Goal: Task Accomplishment & Management: Use online tool/utility

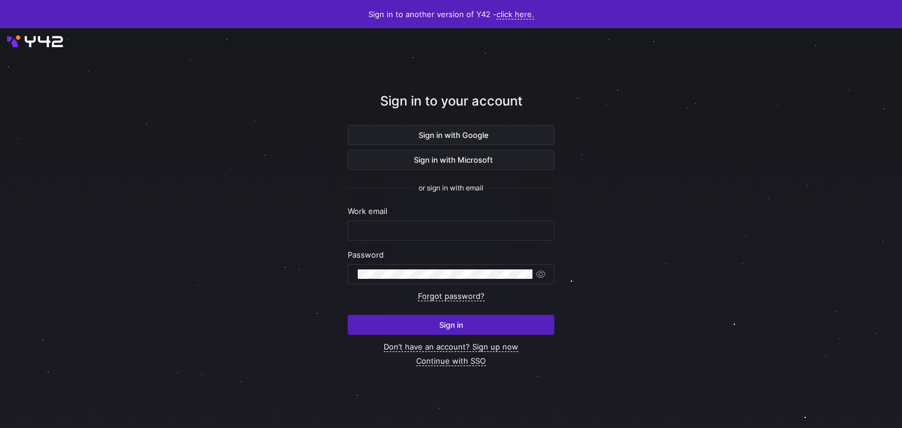
type input "[EMAIL_ADDRESS][DOMAIN_NAME]"
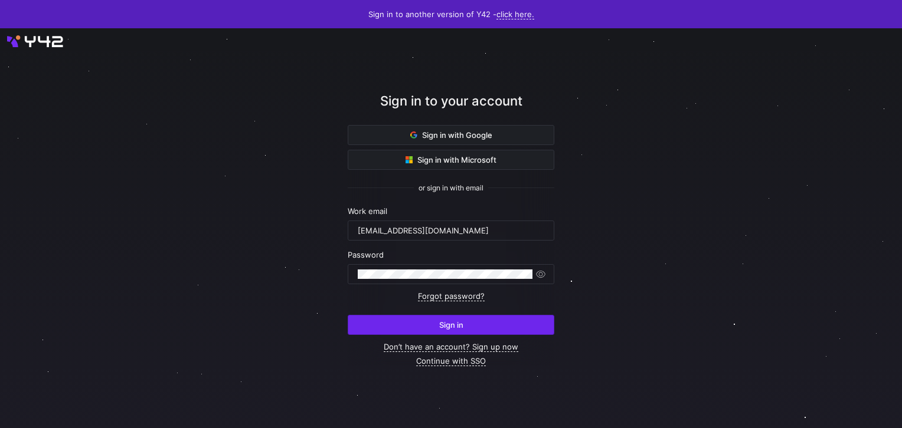
click at [448, 323] on span "Sign in" at bounding box center [451, 324] width 24 height 9
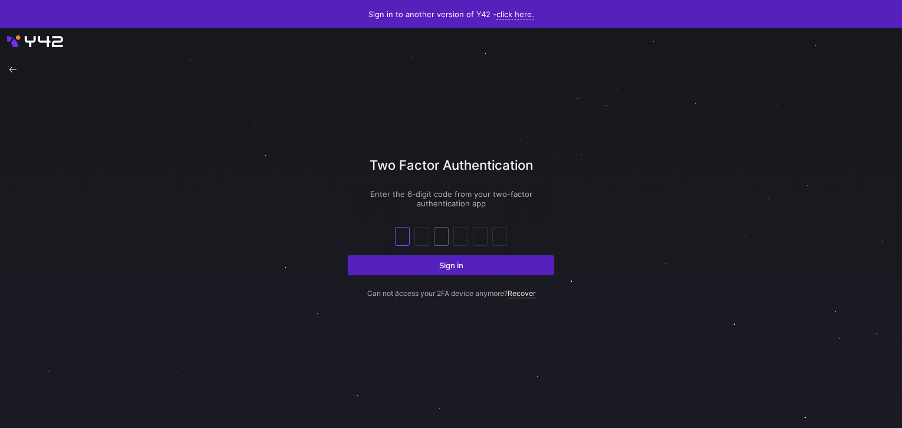
type input "3"
type input "2"
type input "5"
type input "1"
type input "2"
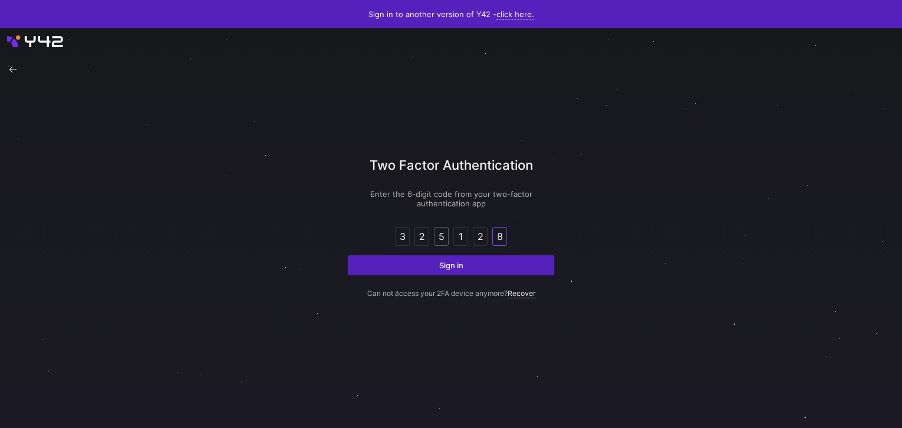
type input "8"
click at [348, 256] on button "Sign in" at bounding box center [451, 266] width 207 height 20
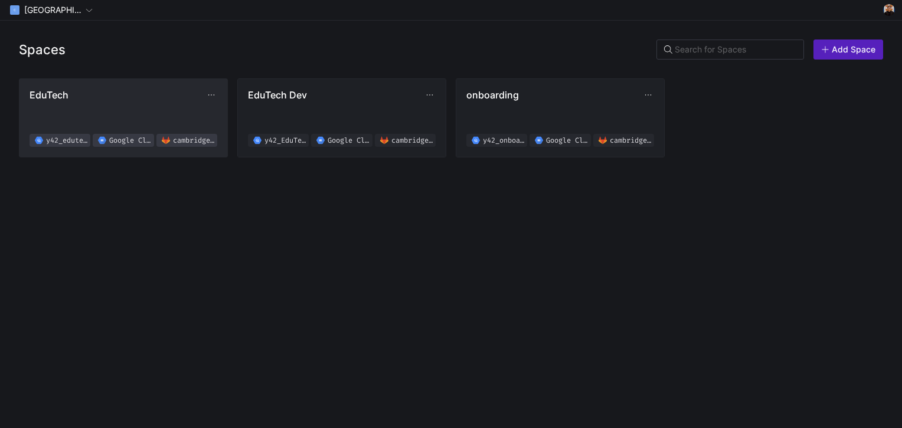
click at [155, 106] on span "EduTech y42_edutech_02f619b8d4e94d2ab8830fef0a38a076 Google Cloud Storage cambr…" at bounding box center [124, 118] width 188 height 58
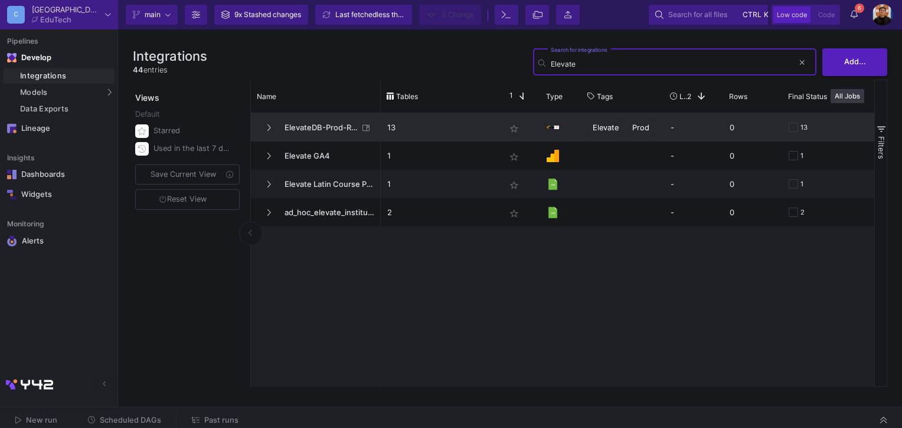
type input "Elevate"
click at [319, 132] on span "ElevateDB-Prod-Reports-RDS" at bounding box center [317, 128] width 81 height 28
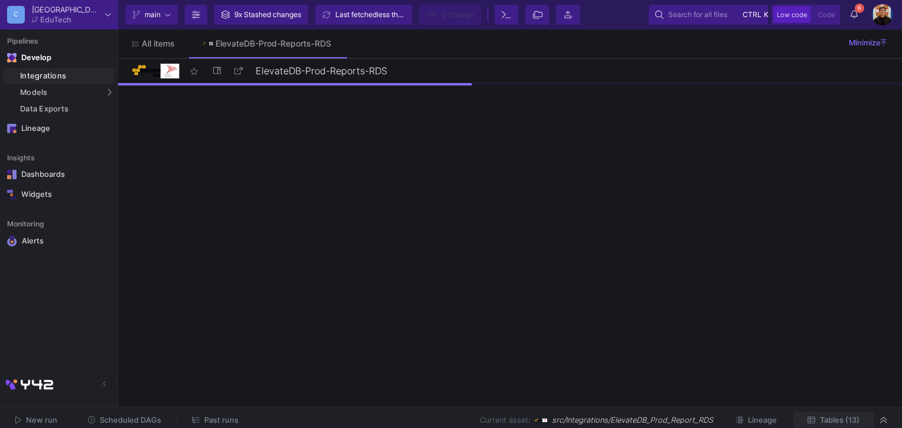
click at [836, 414] on button "Tables (13)" at bounding box center [833, 421] width 80 height 18
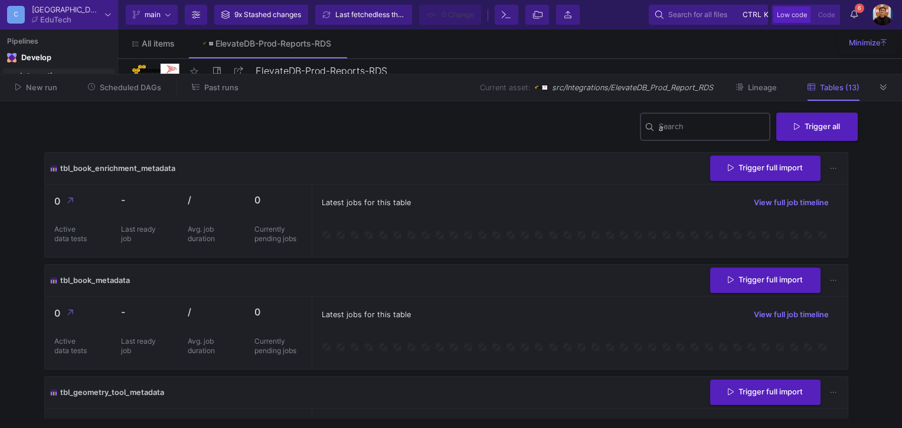
click at [703, 130] on input "a" at bounding box center [712, 128] width 106 height 9
type input "activation"
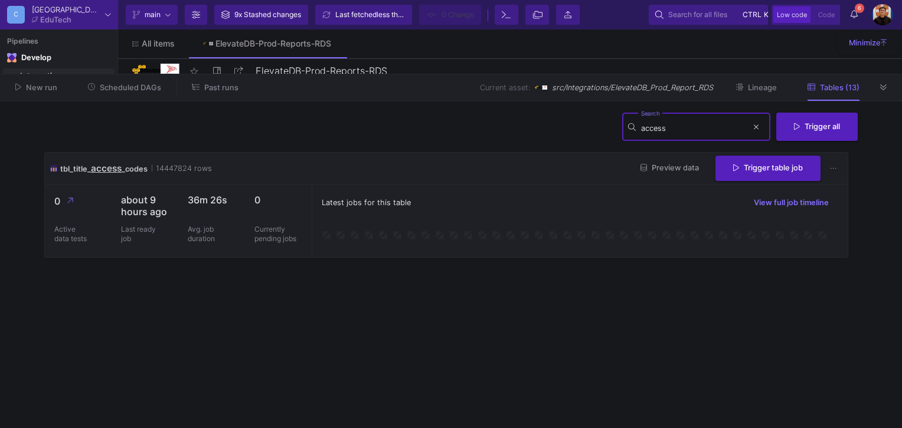
type input "access"
click at [659, 163] on button "Preview data" at bounding box center [669, 168] width 77 height 18
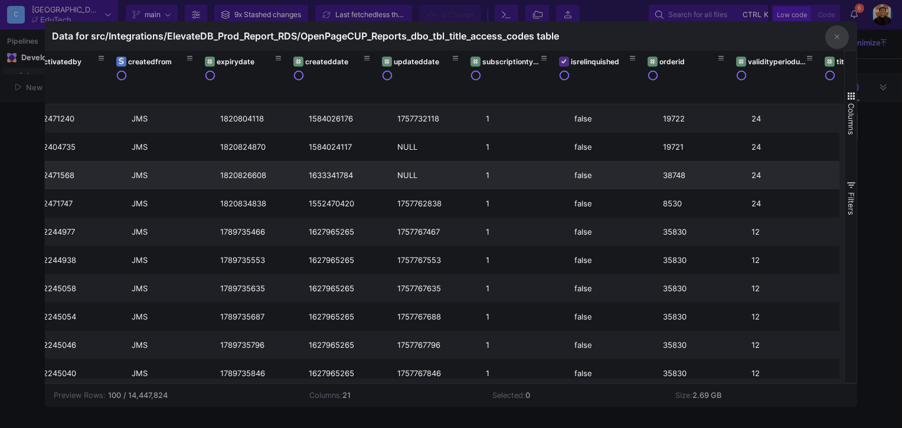
scroll to position [0, 824]
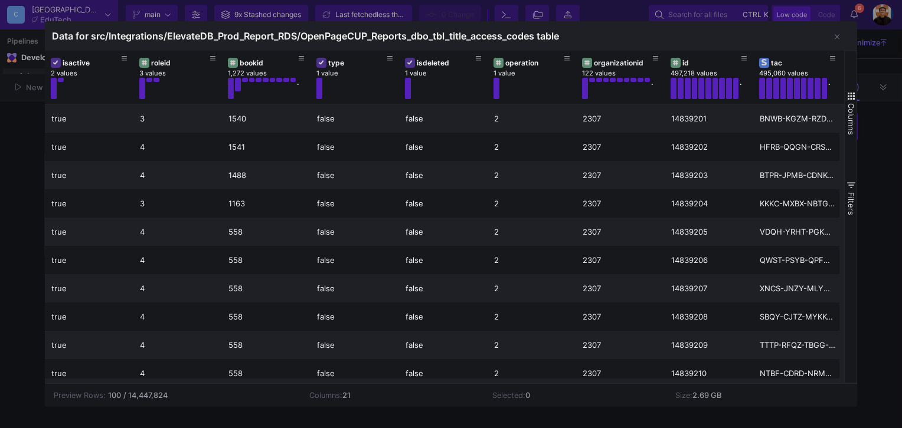
click at [0, 155] on html "C Cambridge EduTech Current branch main Branch Options 9x Stashed changes Last …" at bounding box center [451, 214] width 902 height 428
click at [0, 137] on html "C Cambridge EduTech Current branch main Branch Options 9x Stashed changes Last …" at bounding box center [451, 214] width 902 height 428
click at [840, 38] on button "button" at bounding box center [837, 37] width 24 height 24
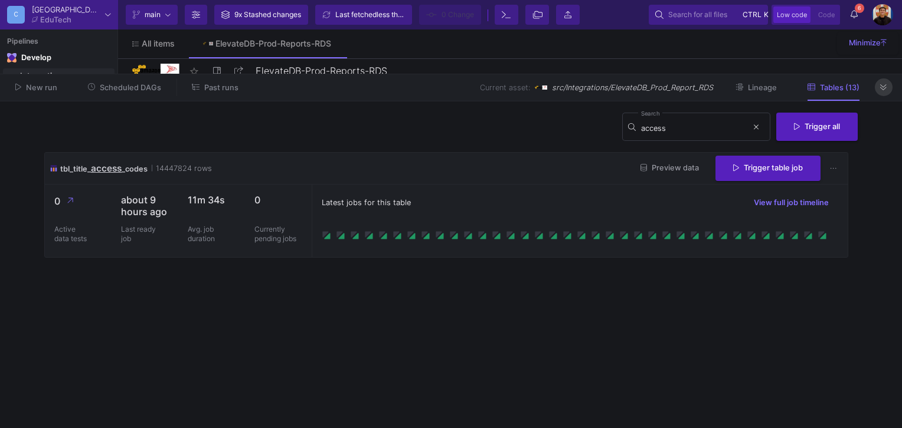
click at [887, 89] on button at bounding box center [884, 87] width 18 height 18
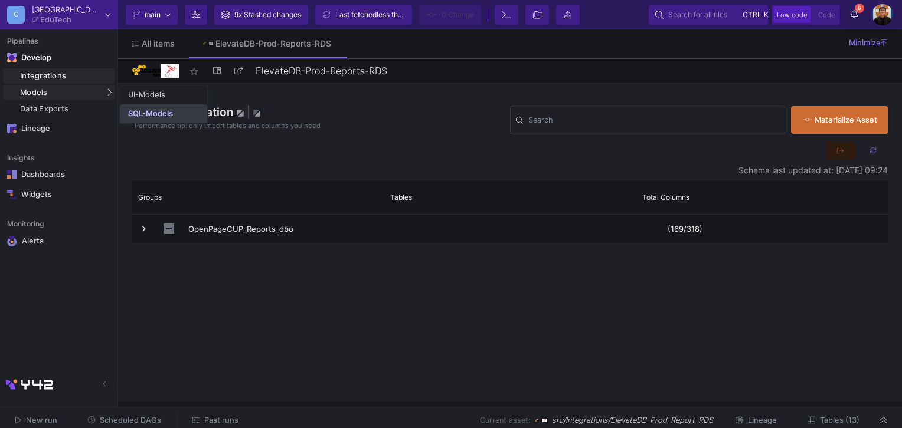
click at [124, 114] on link "SQL-Models" at bounding box center [163, 113] width 87 height 19
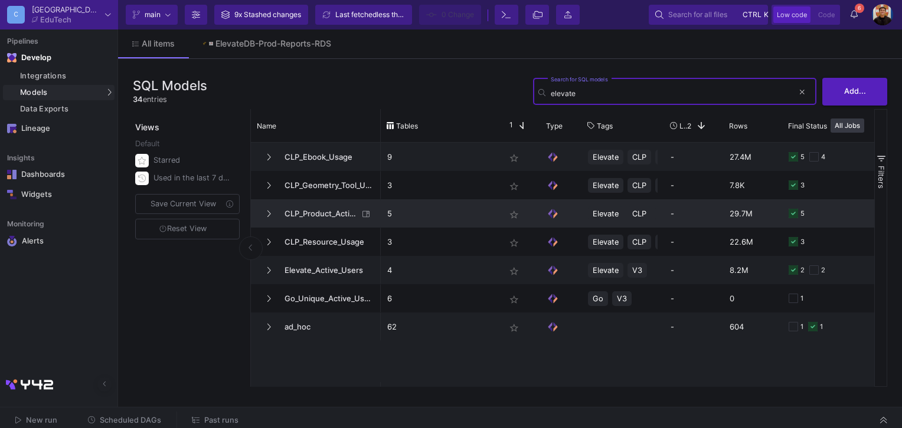
type input "elevate"
click at [331, 209] on span "CLP_Product_Activations" at bounding box center [317, 214] width 81 height 28
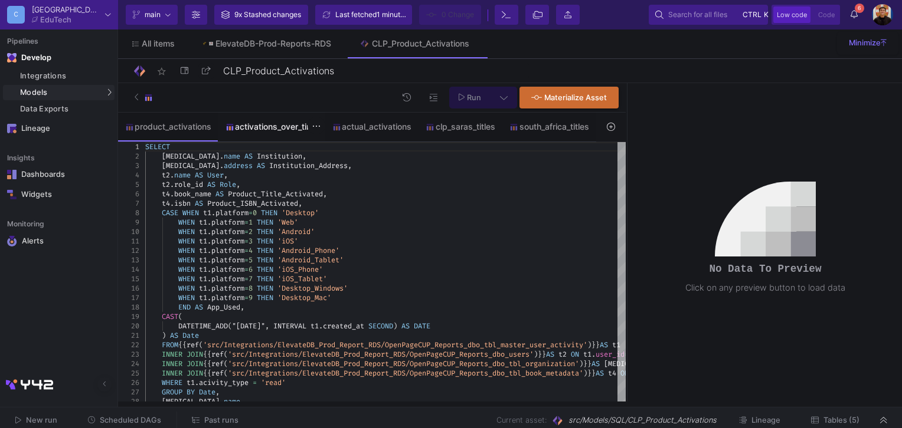
click at [240, 120] on div "activations_over_time" at bounding box center [271, 127] width 107 height 28
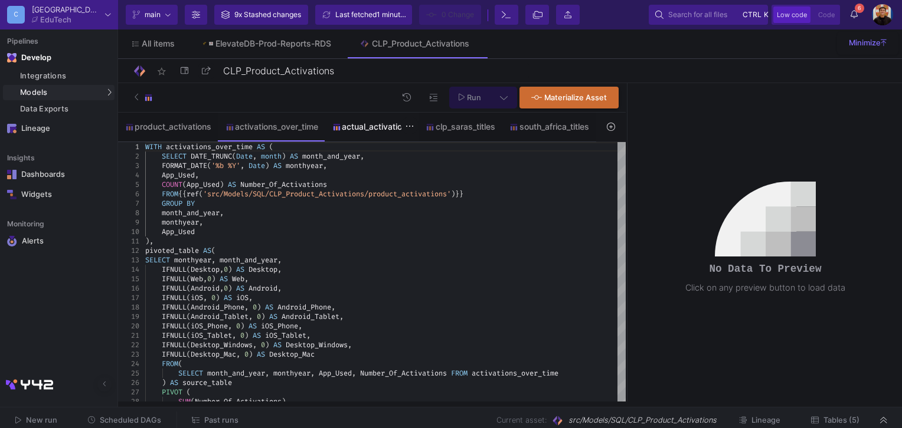
click at [362, 122] on div "actual_activations" at bounding box center [372, 126] width 80 height 9
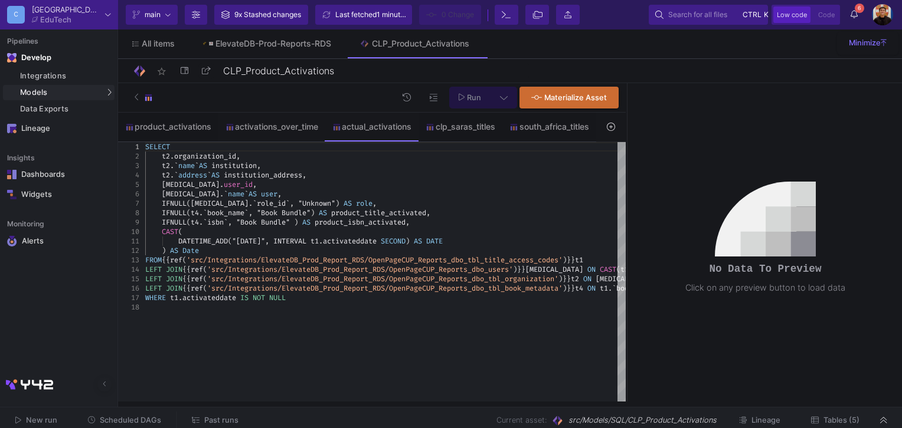
click at [843, 423] on span "Tables (5)" at bounding box center [841, 420] width 36 height 9
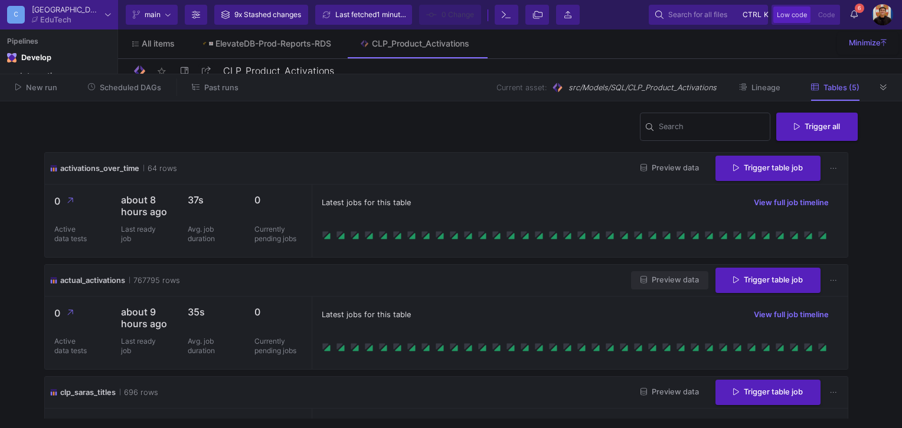
click at [663, 283] on span "Preview data" at bounding box center [669, 280] width 58 height 9
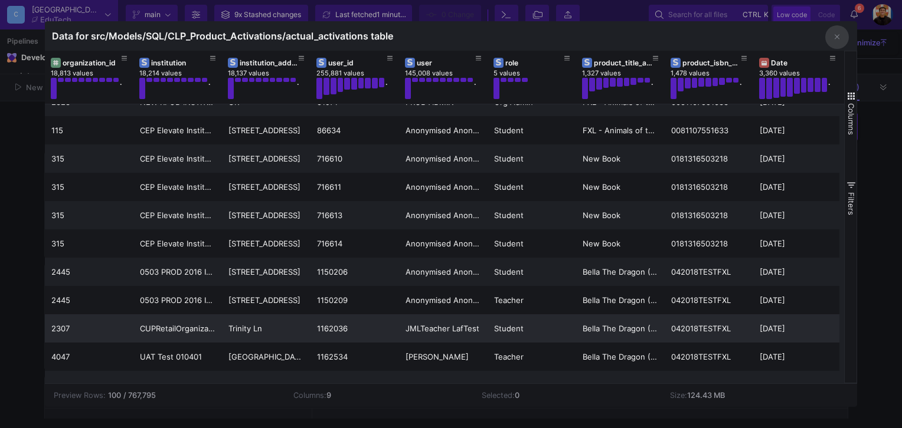
scroll to position [729, 0]
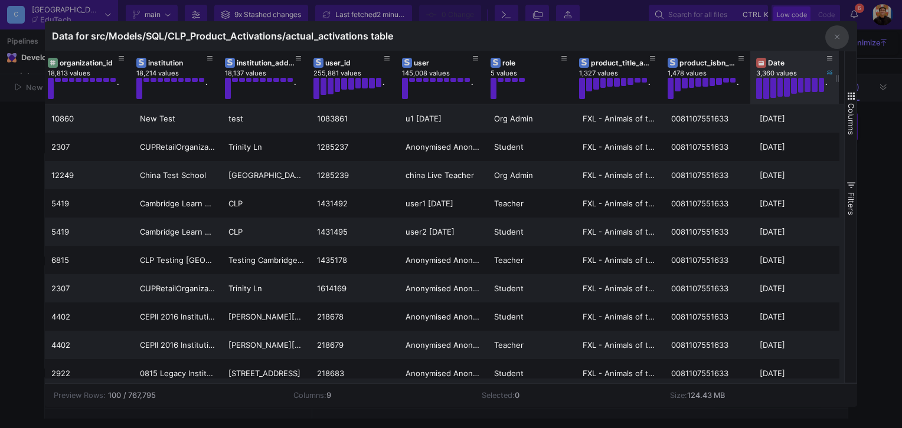
click at [801, 61] on div "Date" at bounding box center [797, 62] width 58 height 9
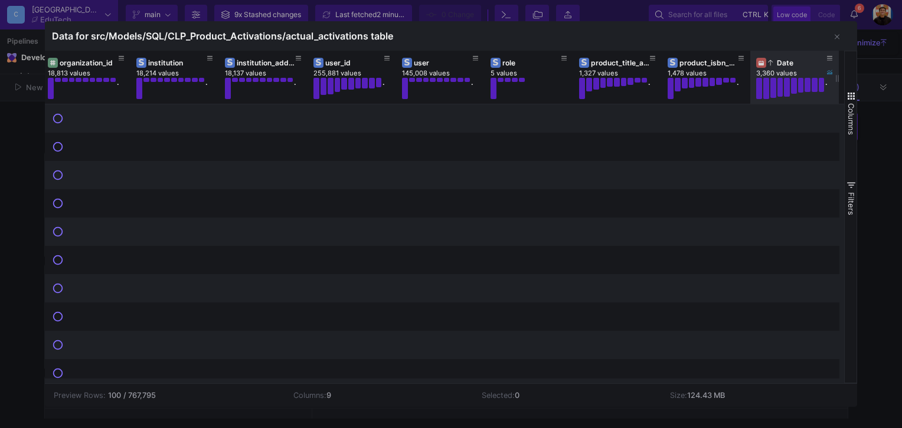
click at [801, 61] on div "Date" at bounding box center [797, 62] width 58 height 9
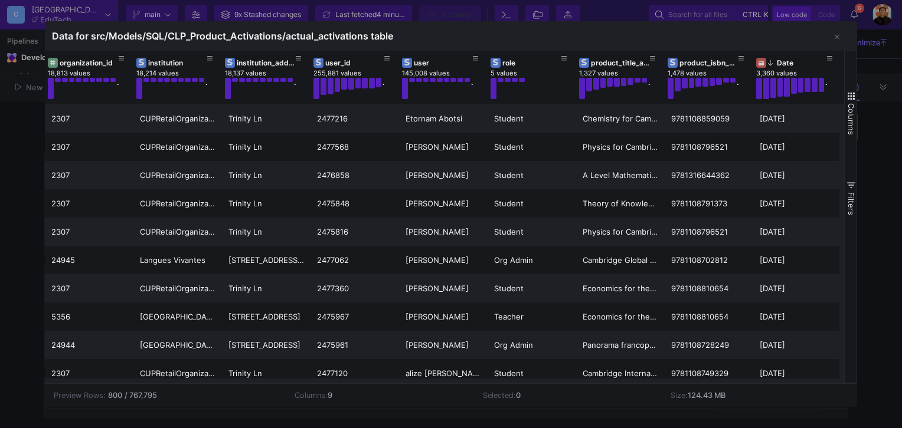
click at [15, 167] on div at bounding box center [451, 214] width 902 height 428
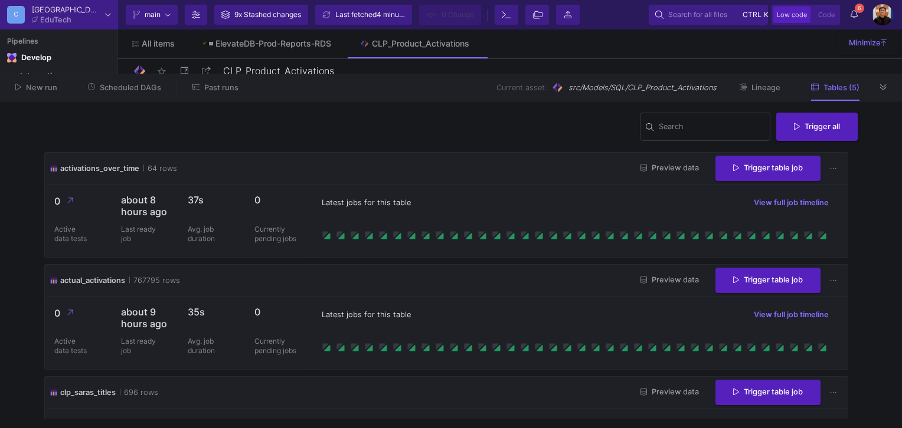
click at [892, 91] on div "New run Scheduled DAGs Past runs Current asset: src/Models/SQL/CLP_Product_Acti…" at bounding box center [451, 87] width 902 height 27
click at [887, 92] on button at bounding box center [884, 87] width 18 height 18
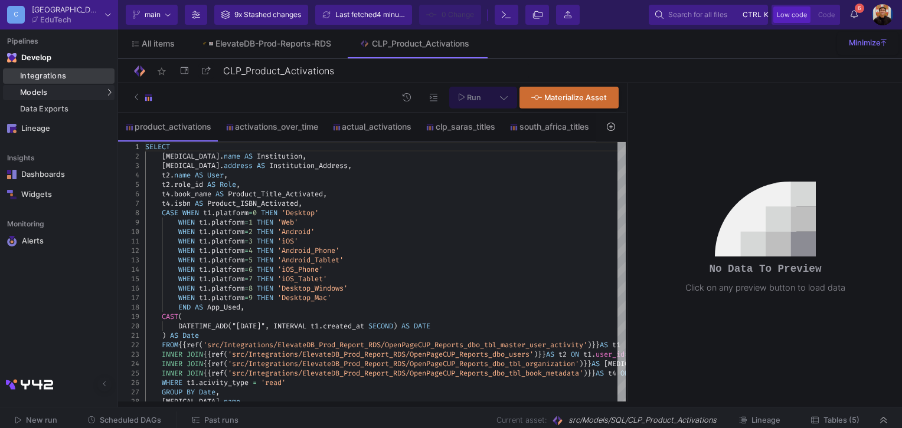
click at [60, 78] on div "Integrations" at bounding box center [65, 75] width 91 height 9
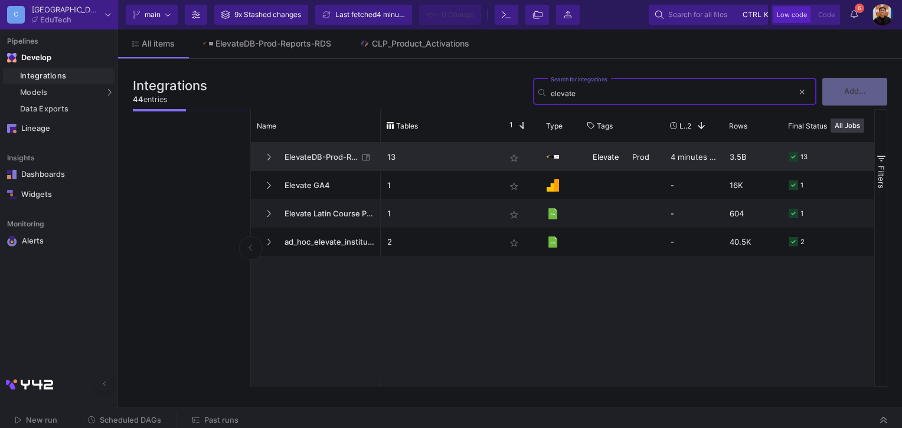
type input "elevate"
click at [319, 149] on span "ElevateDB-Prod-Reports-RDS" at bounding box center [317, 157] width 81 height 28
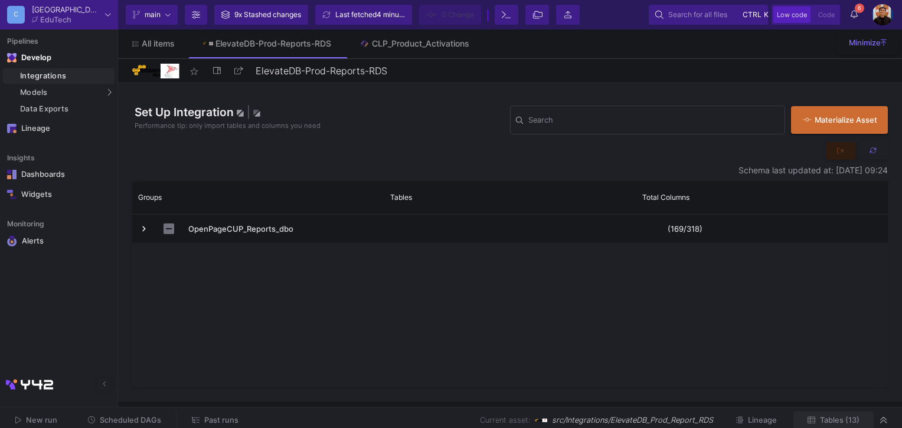
click at [851, 424] on span "Tables (13)" at bounding box center [840, 420] width 40 height 9
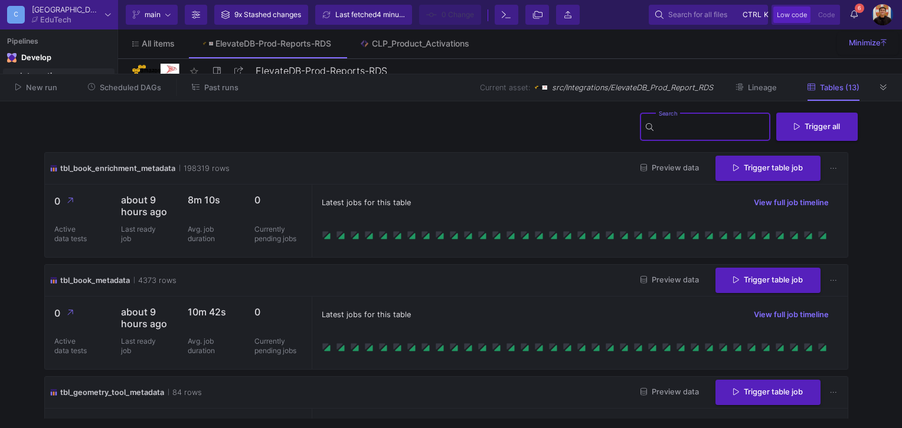
click at [663, 133] on input "Search" at bounding box center [712, 128] width 106 height 9
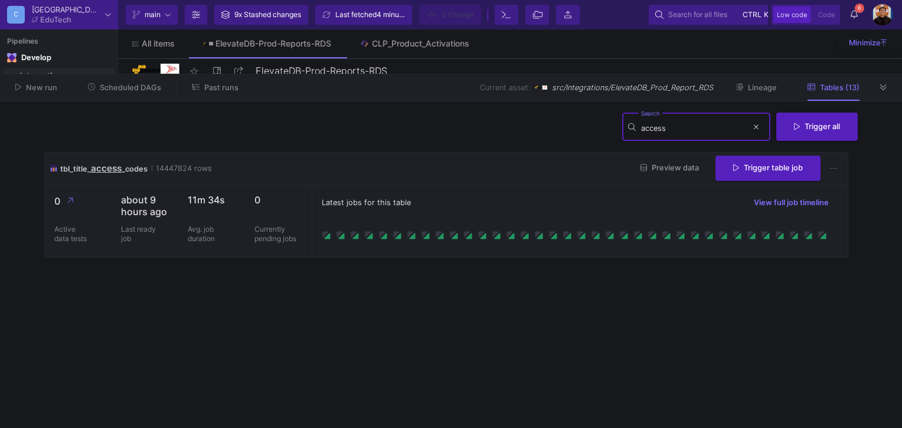
type input "access"
click at [677, 172] on span "Preview data" at bounding box center [669, 167] width 58 height 9
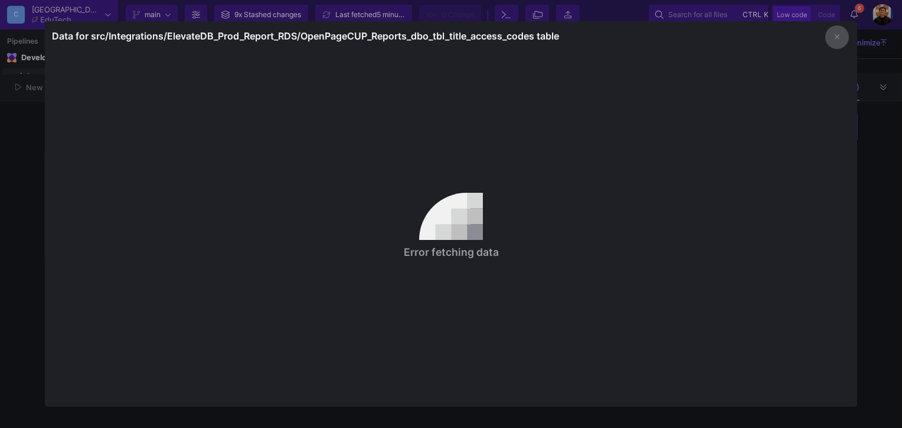
click at [841, 35] on button "button" at bounding box center [837, 37] width 24 height 24
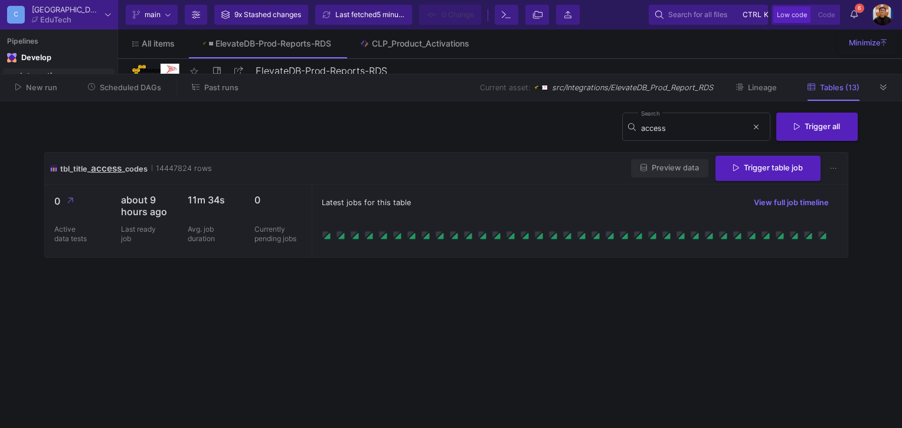
click at [672, 161] on button "Preview data" at bounding box center [669, 168] width 77 height 18
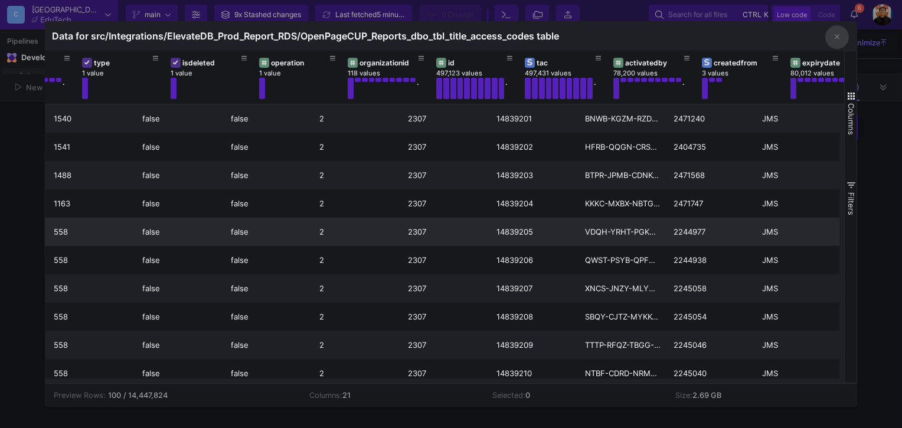
scroll to position [0, 281]
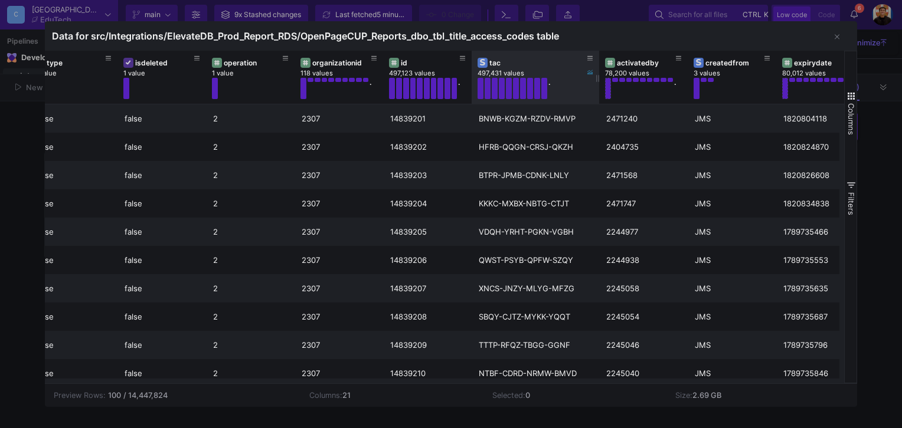
drag, startPoint x: 558, startPoint y: 76, endPoint x: 597, endPoint y: 81, distance: 39.3
click at [597, 81] on div at bounding box center [599, 77] width 5 height 53
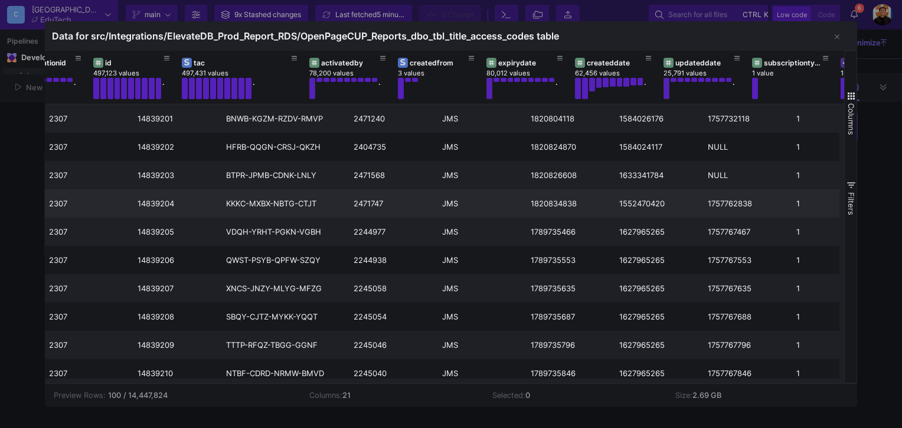
scroll to position [0, 587]
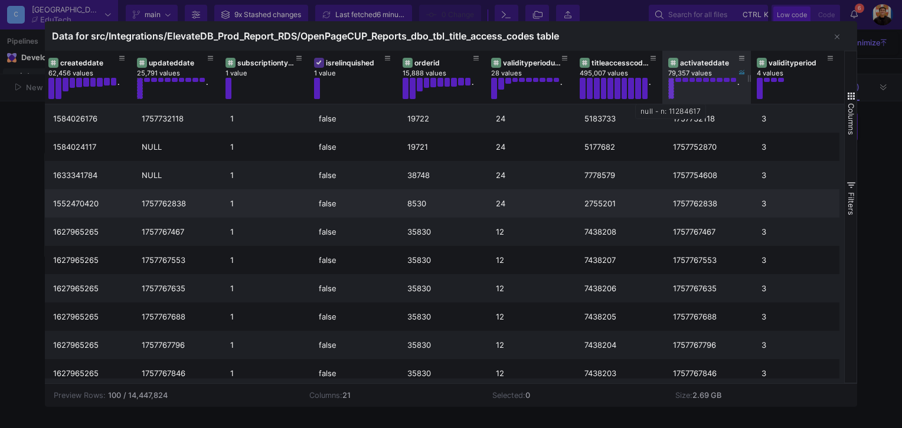
click at [670, 86] on button at bounding box center [671, 88] width 6 height 21
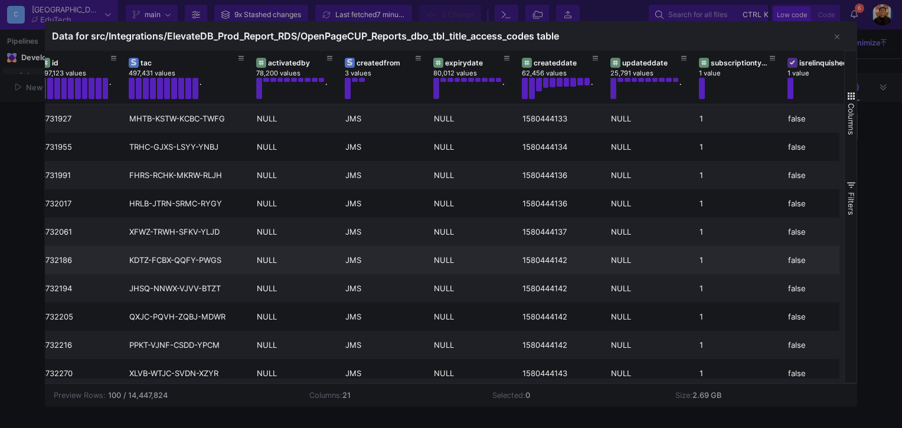
scroll to position [0, 630]
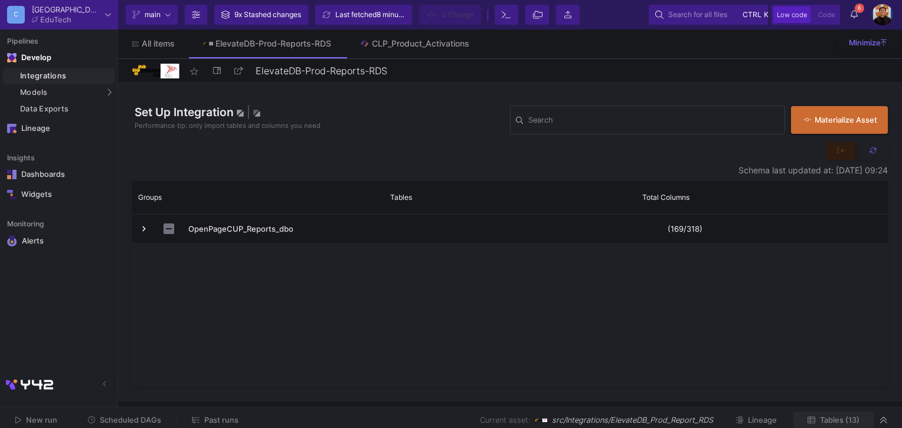
click at [839, 414] on button "Tables (13)" at bounding box center [833, 421] width 80 height 18
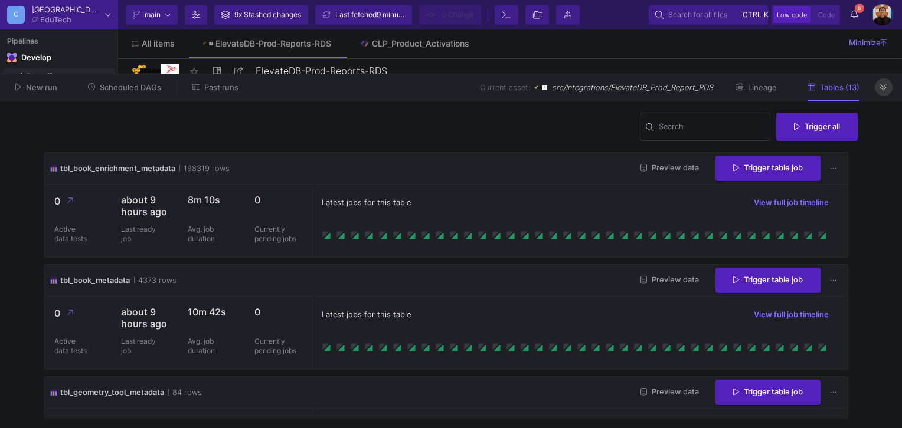
click at [883, 94] on button at bounding box center [884, 87] width 18 height 18
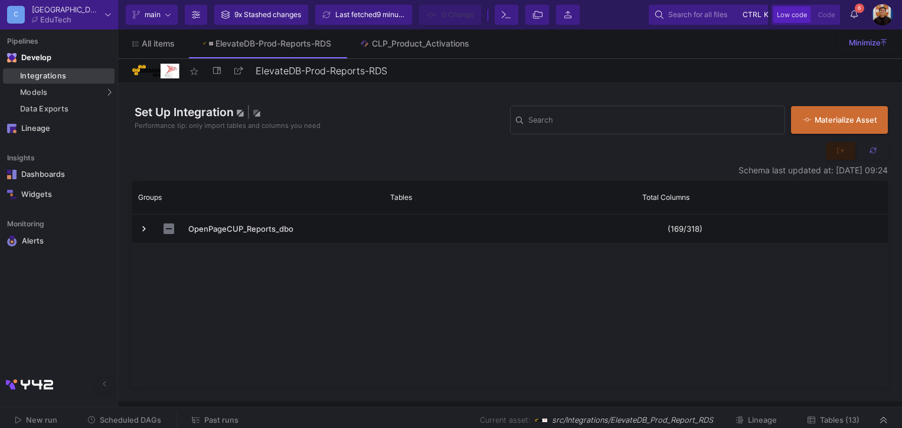
click at [40, 78] on div "Integrations" at bounding box center [65, 75] width 91 height 9
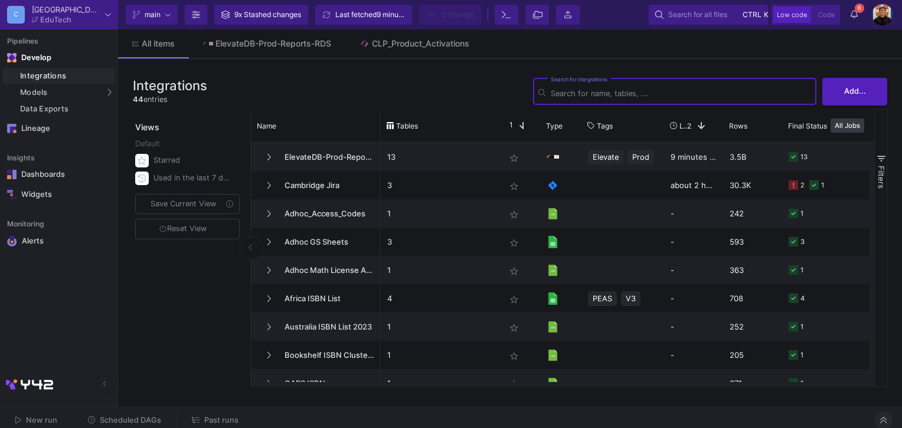
click at [879, 420] on button at bounding box center [884, 421] width 18 height 18
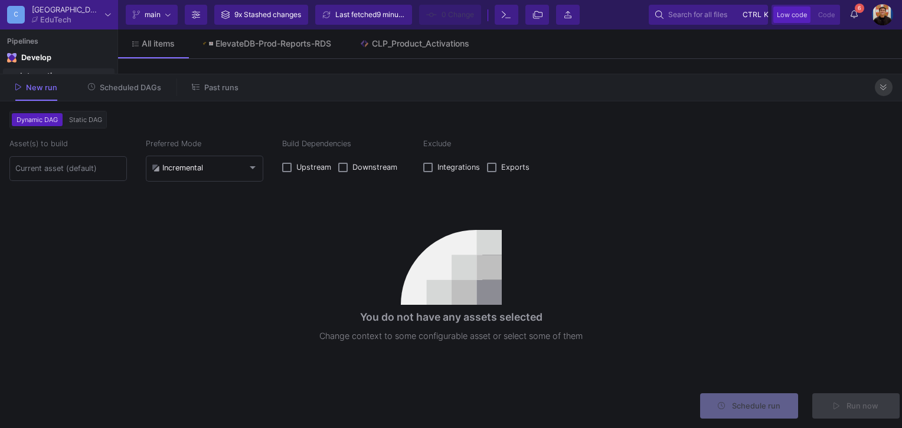
click at [888, 91] on button at bounding box center [884, 87] width 18 height 18
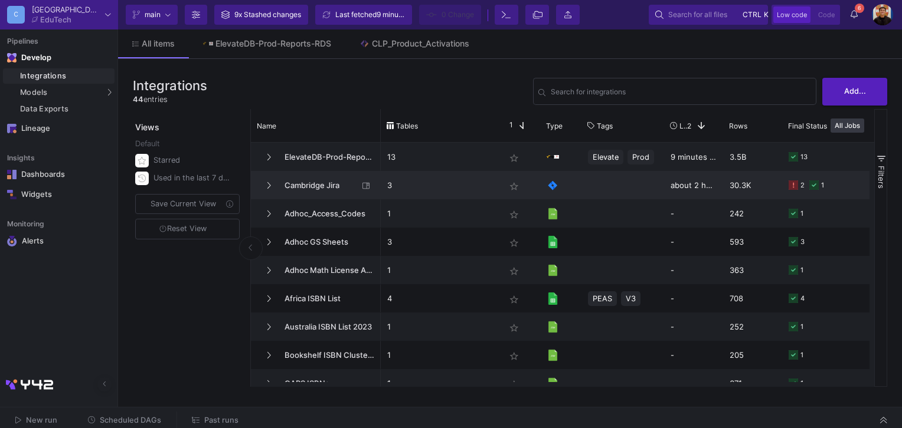
click at [463, 185] on p "3" at bounding box center [439, 186] width 105 height 28
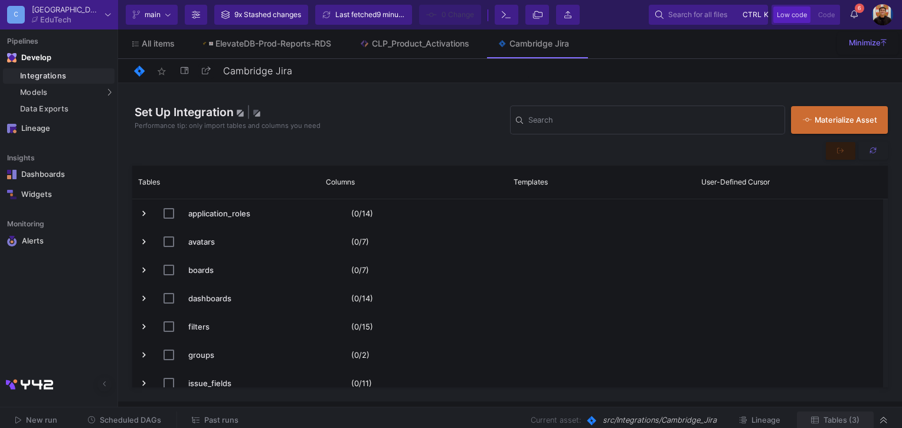
click at [847, 420] on span "Tables (3)" at bounding box center [841, 420] width 36 height 9
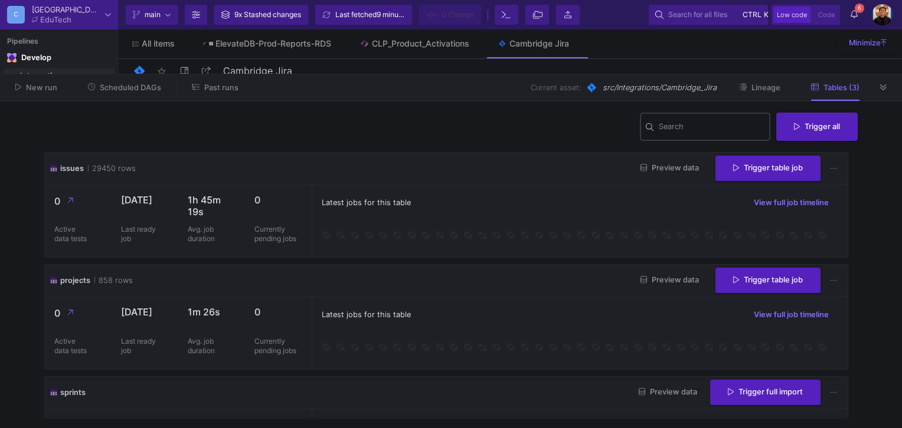
click at [663, 135] on div "Search" at bounding box center [712, 126] width 106 height 31
click at [885, 89] on icon at bounding box center [883, 88] width 6 height 8
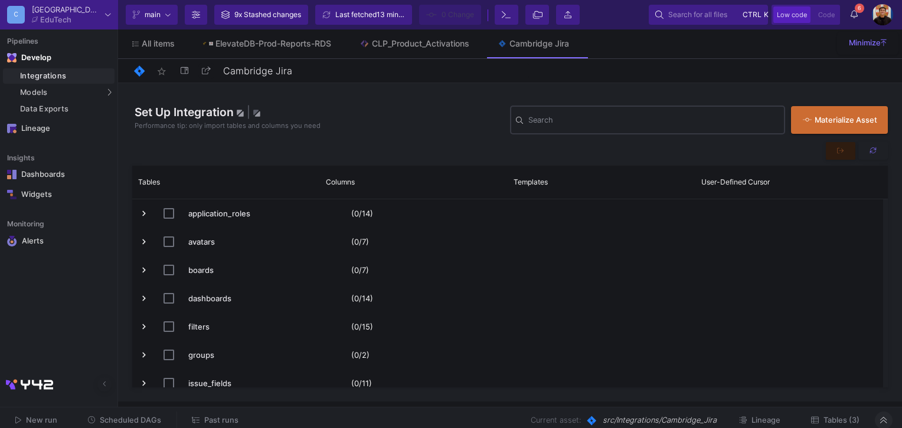
click at [536, 118] on input "Search" at bounding box center [653, 121] width 251 height 9
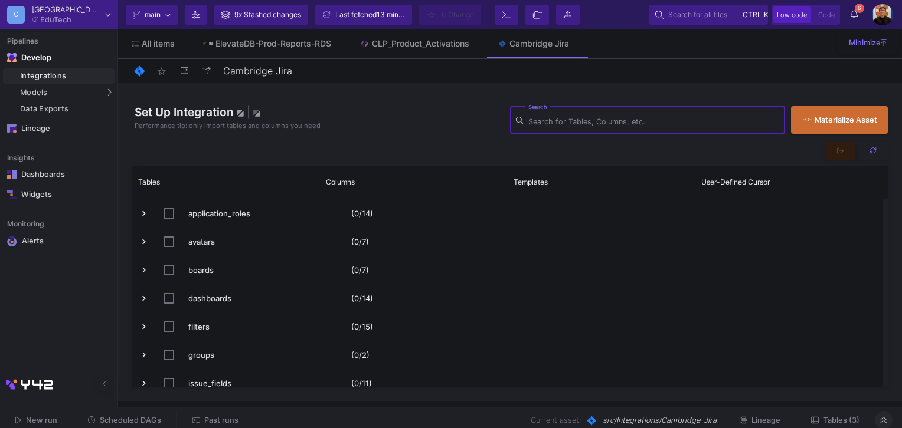
click at [857, 420] on span "Tables (3)" at bounding box center [841, 420] width 36 height 9
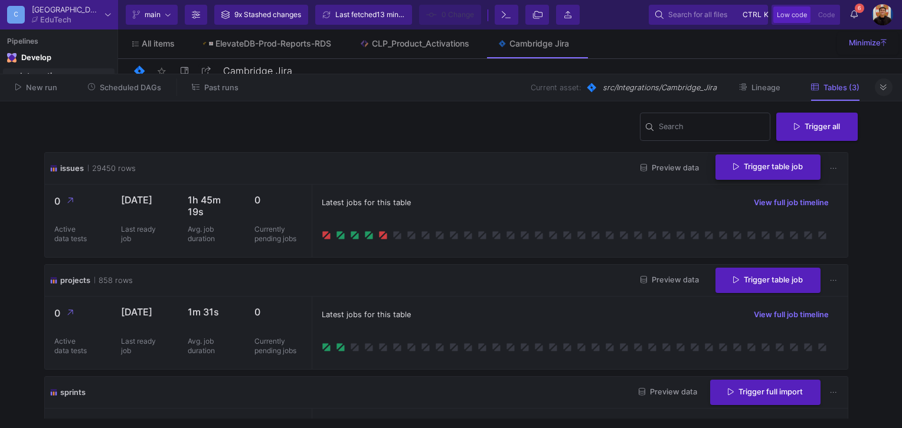
click at [741, 170] on span "Trigger table job" at bounding box center [768, 166] width 70 height 9
click at [752, 194] on button "Full import" at bounding box center [758, 198] width 99 height 28
click at [851, 8] on y42-notifications-label "6 6 Notifications" at bounding box center [853, 15] width 7 height 18
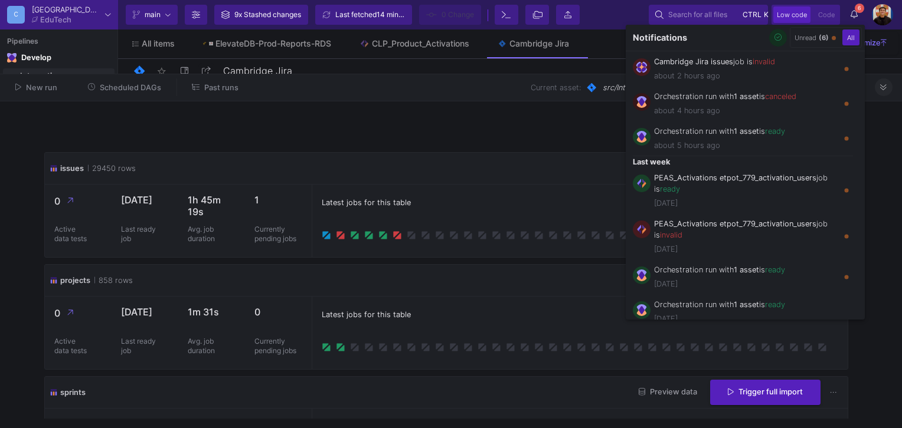
click at [779, 43] on button "button" at bounding box center [778, 38] width 18 height 18
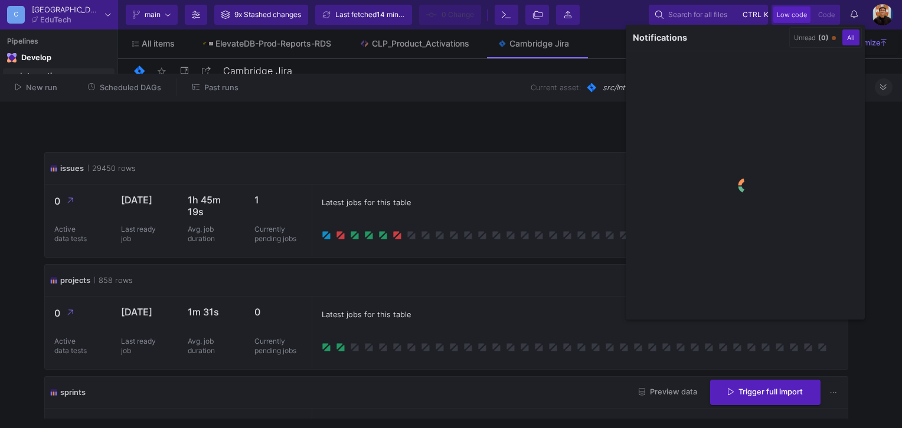
click at [356, 242] on div at bounding box center [451, 214] width 902 height 428
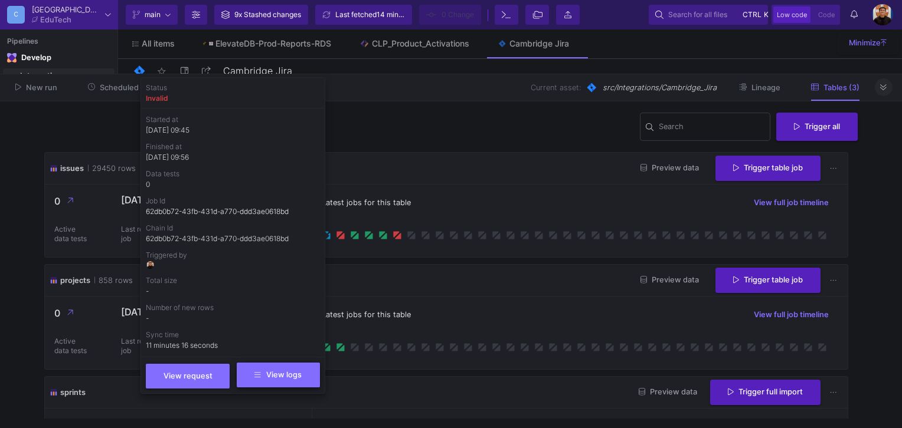
click at [254, 368] on button "View logs" at bounding box center [278, 375] width 83 height 25
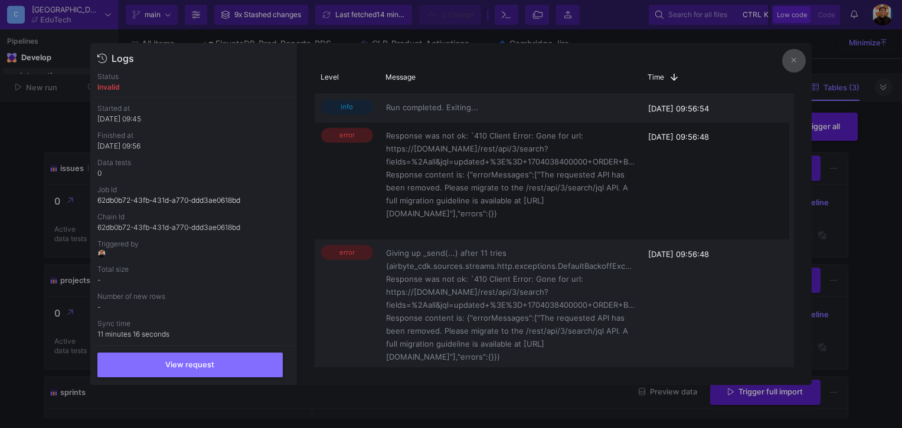
click at [798, 53] on button at bounding box center [794, 61] width 24 height 24
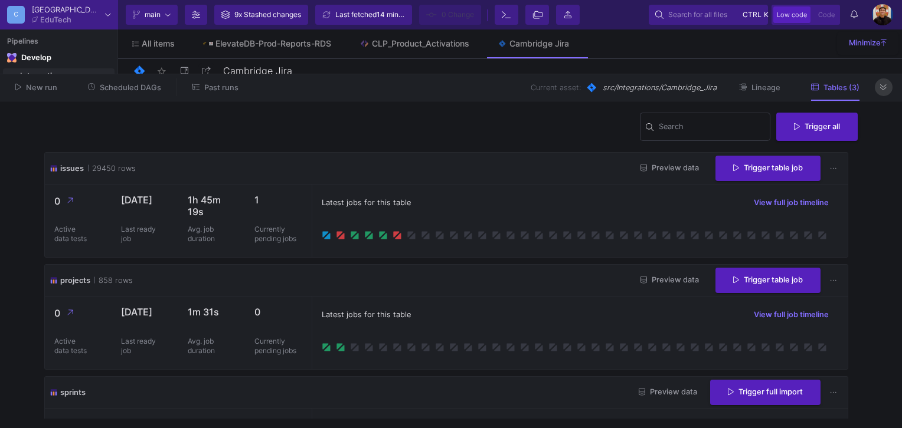
click at [882, 90] on icon at bounding box center [883, 88] width 6 height 8
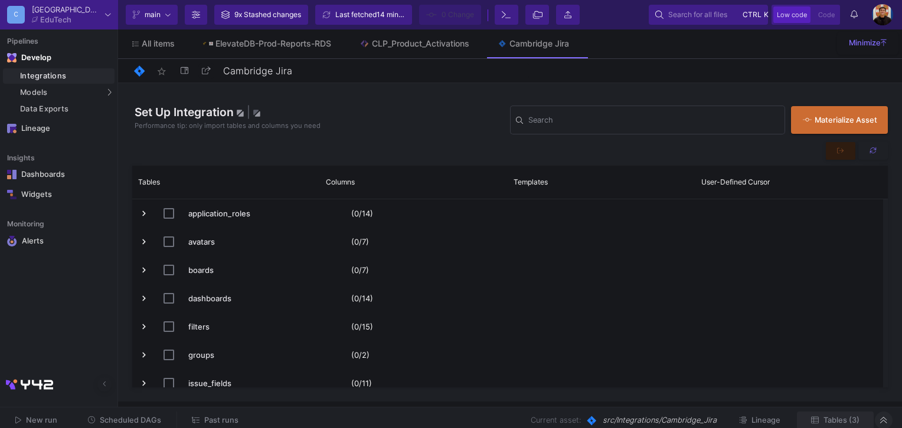
click at [828, 425] on button "Tables (3)" at bounding box center [835, 421] width 77 height 18
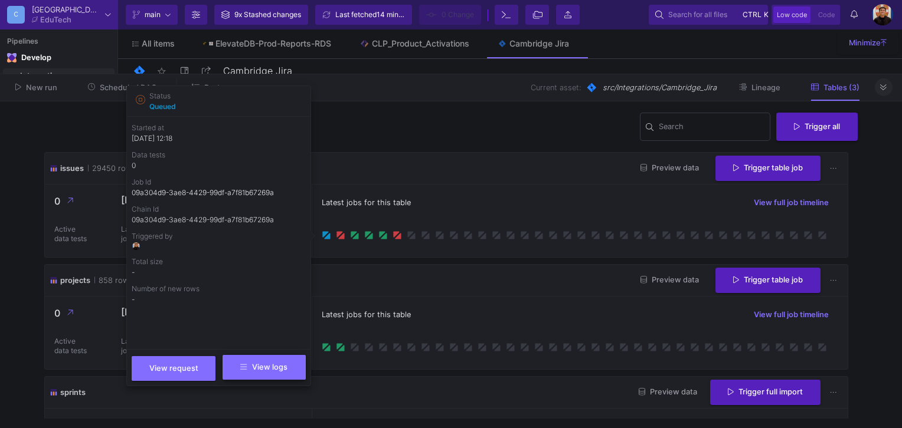
click at [273, 368] on span "View logs" at bounding box center [263, 367] width 47 height 9
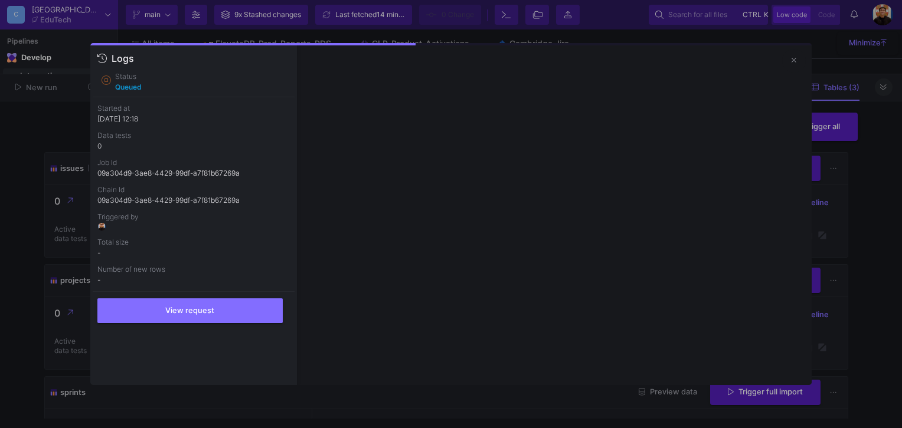
click at [13, 227] on div at bounding box center [451, 214] width 902 height 428
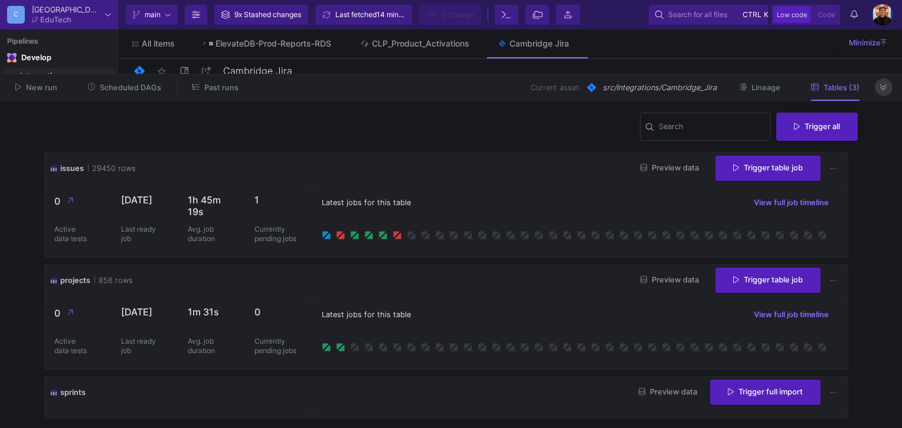
click at [881, 87] on icon at bounding box center [883, 88] width 6 height 8
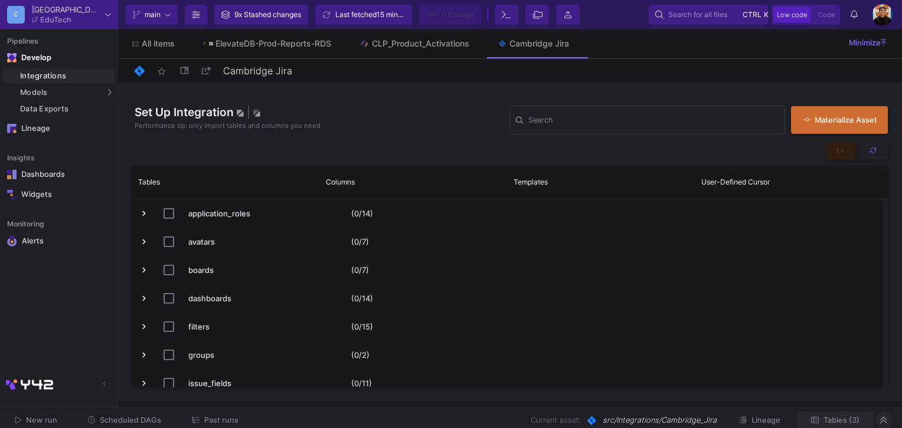
click at [845, 417] on span "Tables (3)" at bounding box center [841, 420] width 36 height 9
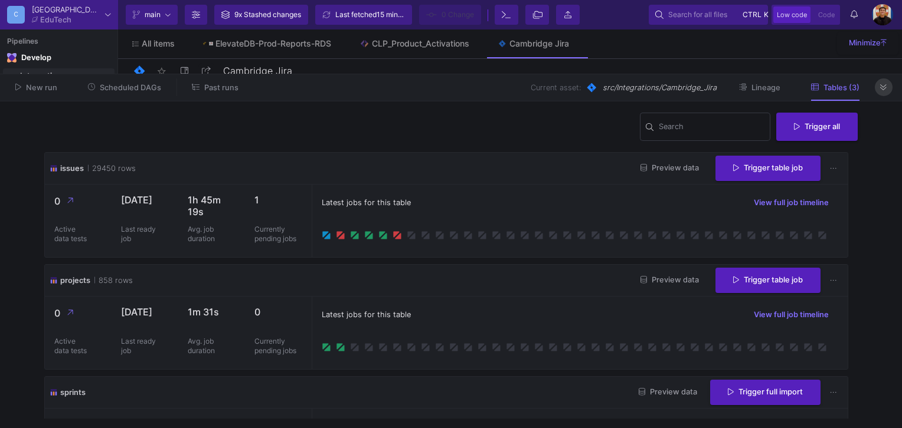
click at [888, 90] on button at bounding box center [884, 87] width 18 height 18
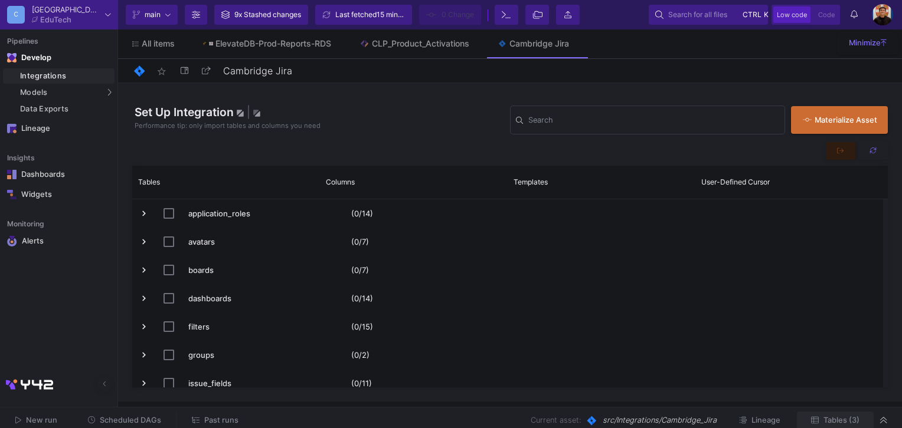
click at [854, 414] on button "Tables (3)" at bounding box center [835, 421] width 77 height 18
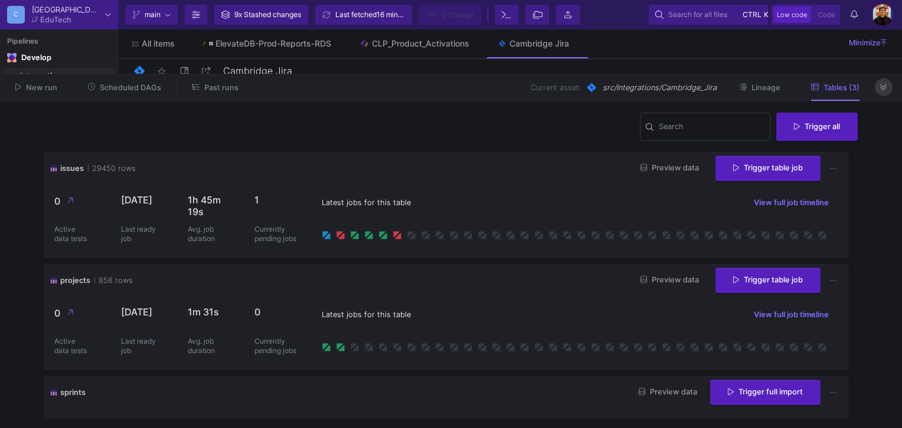
click at [878, 91] on button at bounding box center [884, 87] width 18 height 18
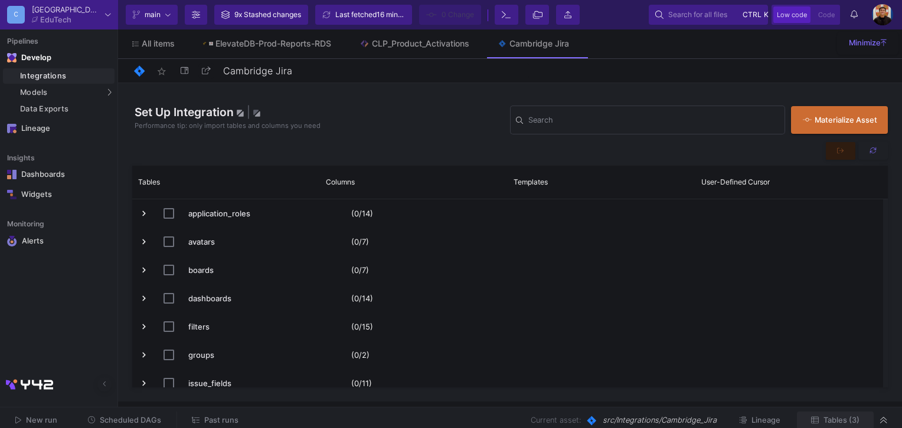
click at [838, 413] on button "Tables (3)" at bounding box center [835, 421] width 77 height 18
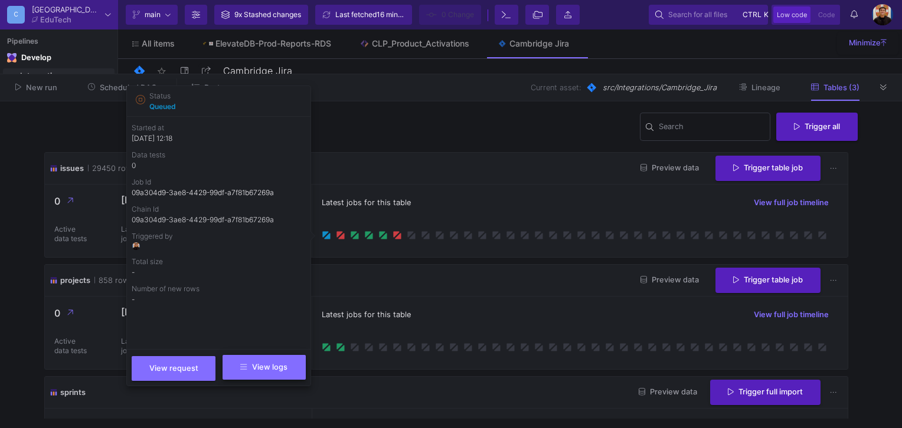
click at [276, 368] on span "View logs" at bounding box center [263, 367] width 47 height 9
